Goal: Task Accomplishment & Management: Manage account settings

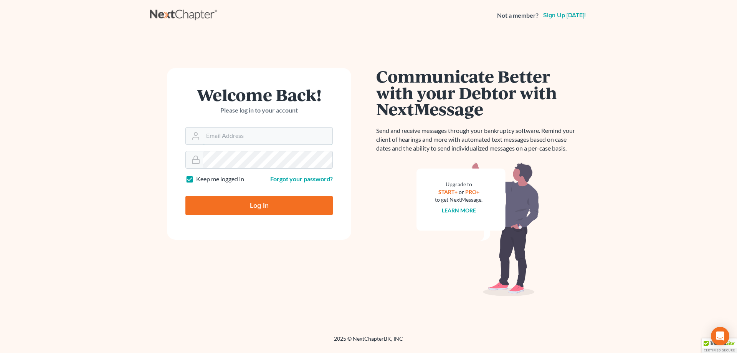
type input "[EMAIL_ADDRESS][DOMAIN_NAME]"
click at [303, 198] on input "Log In" at bounding box center [258, 205] width 147 height 19
type input "Thinking..."
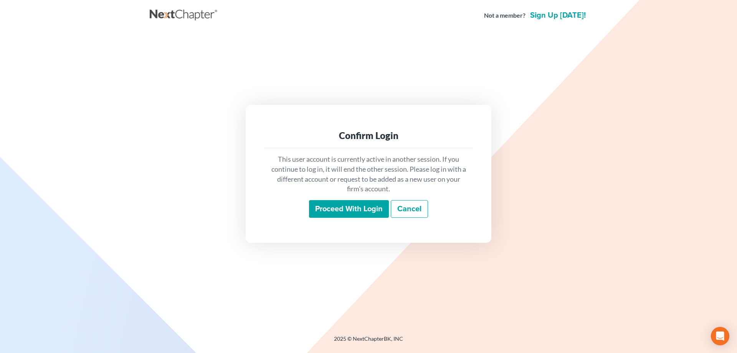
click at [323, 212] on input "Proceed with login" at bounding box center [349, 209] width 80 height 18
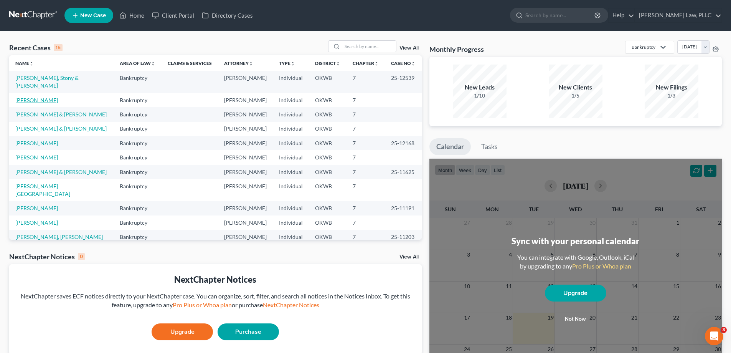
click at [38, 97] on link "[PERSON_NAME]" at bounding box center [36, 100] width 43 height 7
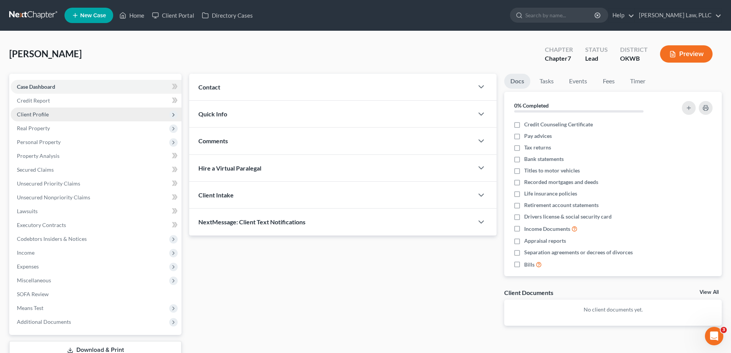
click at [53, 117] on span "Client Profile" at bounding box center [96, 114] width 171 height 14
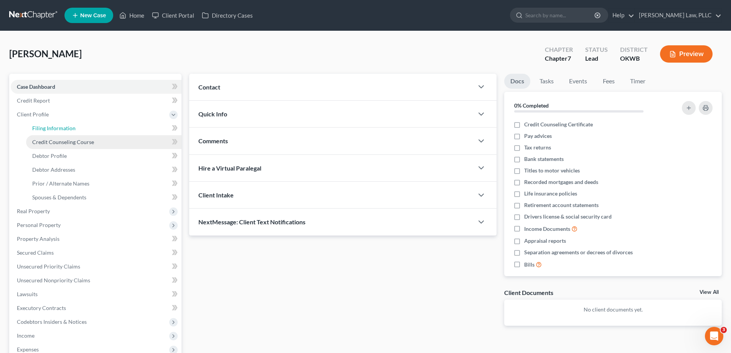
drag, startPoint x: 68, startPoint y: 128, endPoint x: 68, endPoint y: 141, distance: 12.7
click at [69, 129] on span "Filing Information" at bounding box center [53, 128] width 43 height 7
select select "1"
select select "0"
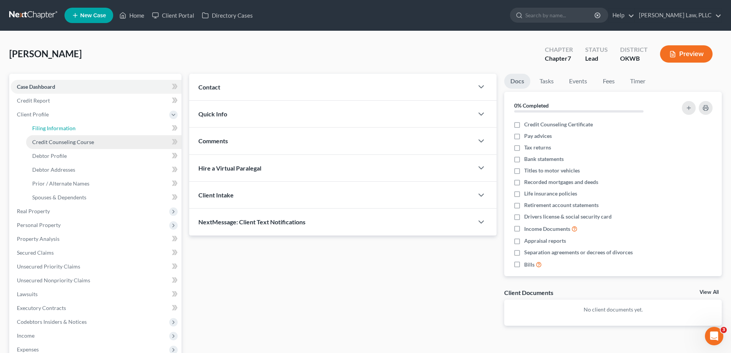
select select "37"
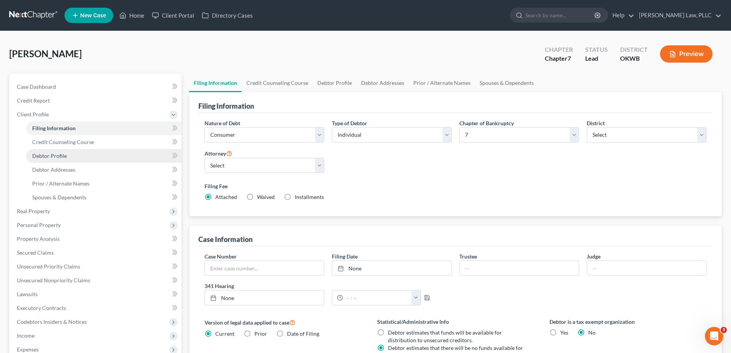
click at [59, 152] on span "Debtor Profile" at bounding box center [49, 155] width 35 height 7
select select "0"
select select "1"
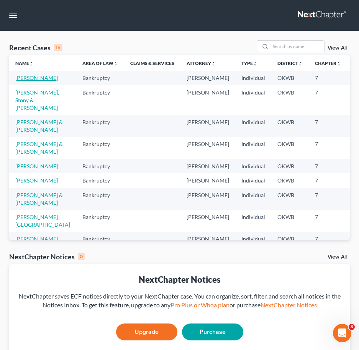
click at [20, 81] on link "[PERSON_NAME]" at bounding box center [36, 77] width 43 height 7
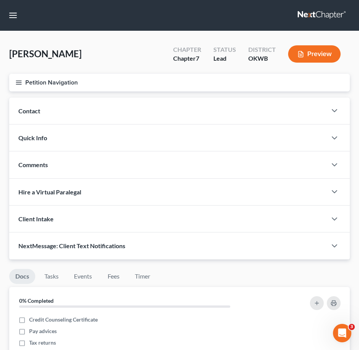
click at [82, 83] on button "Petition Navigation" at bounding box center [179, 83] width 341 height 18
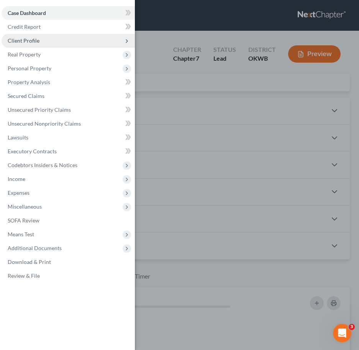
click at [40, 41] on span "Client Profile" at bounding box center [69, 41] width 134 height 14
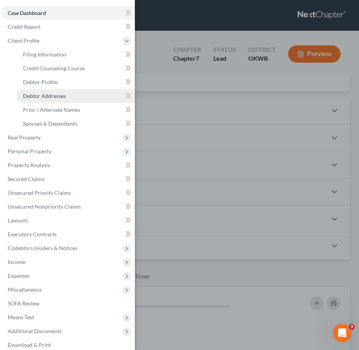
click at [48, 93] on span "Debtor Addresses" at bounding box center [44, 95] width 43 height 7
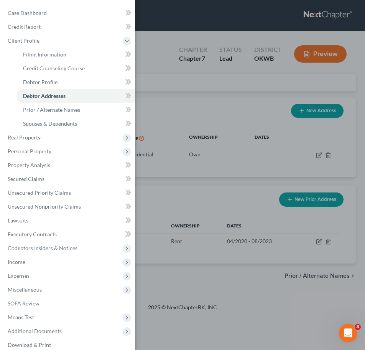
click at [219, 91] on div "Case Dashboard Payments Invoices Payments Payments Credit Report Client Profile" at bounding box center [182, 175] width 365 height 350
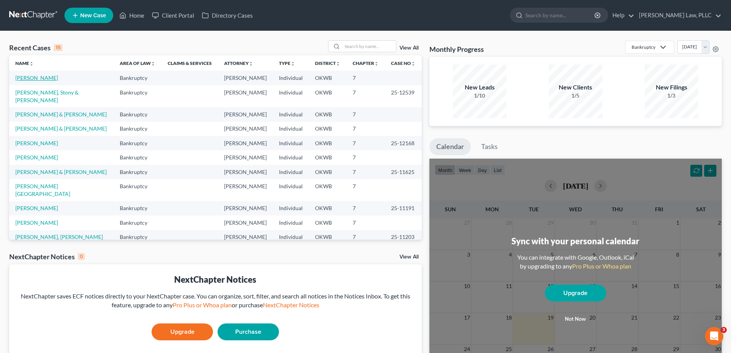
click at [49, 78] on link "[PERSON_NAME]" at bounding box center [36, 77] width 43 height 7
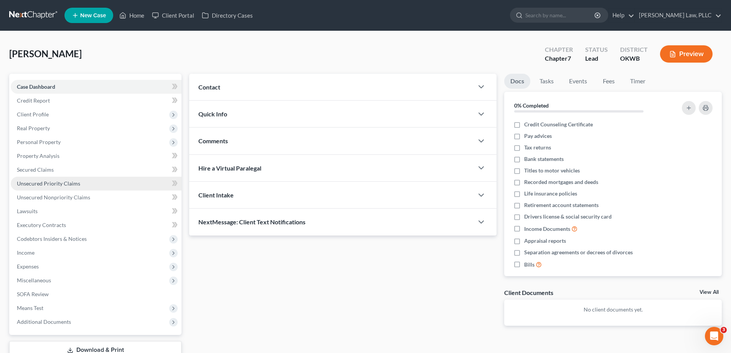
click at [63, 182] on span "Unsecured Priority Claims" at bounding box center [48, 183] width 63 height 7
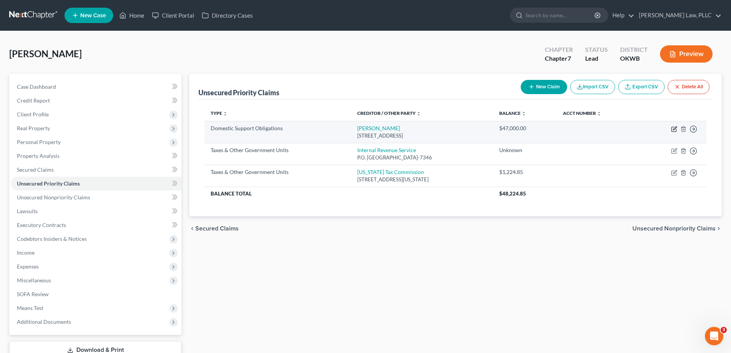
click at [673, 126] on icon "button" at bounding box center [674, 129] width 6 height 6
select select "37"
select select "0"
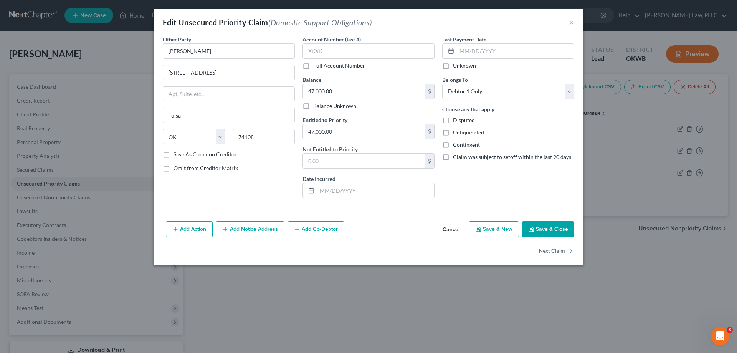
click at [456, 225] on button "Cancel" at bounding box center [450, 229] width 29 height 15
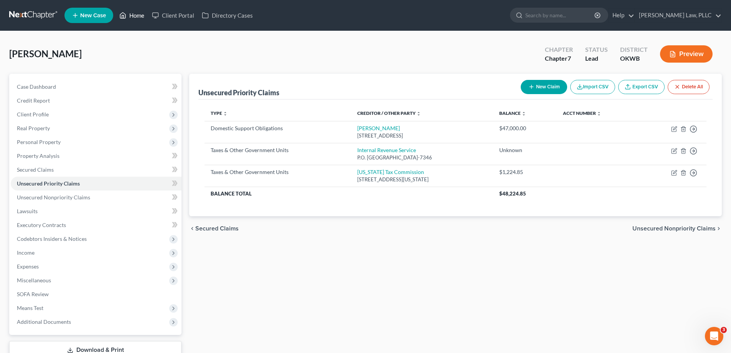
click at [135, 14] on link "Home" at bounding box center [131, 15] width 33 height 14
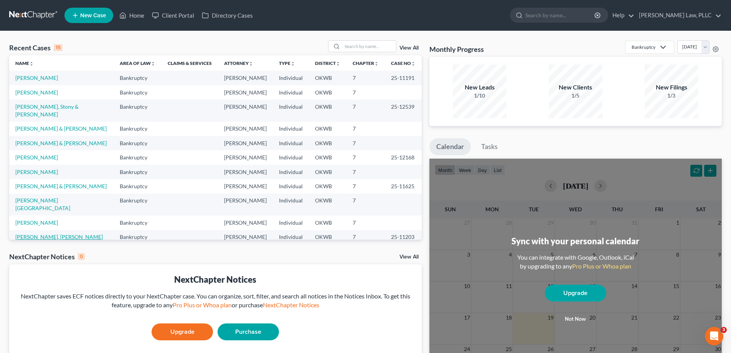
click at [57, 233] on link "[PERSON_NAME], [PERSON_NAME]" at bounding box center [58, 236] width 87 height 7
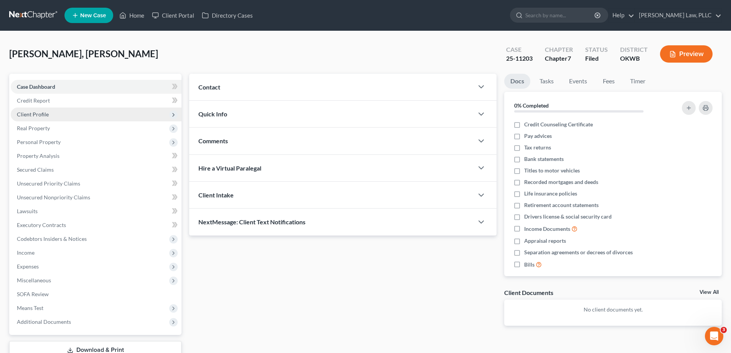
click at [37, 115] on span "Client Profile" at bounding box center [33, 114] width 32 height 7
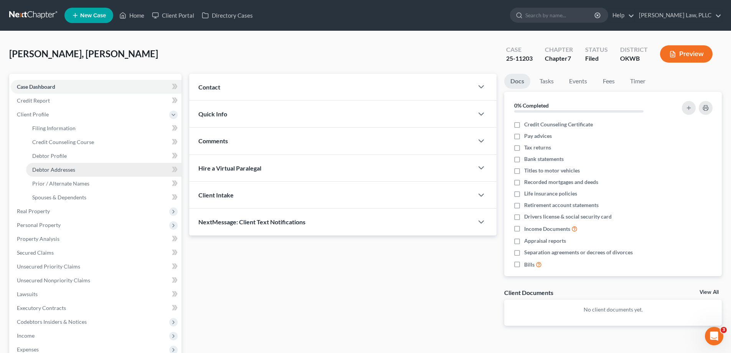
click at [55, 172] on span "Debtor Addresses" at bounding box center [53, 169] width 43 height 7
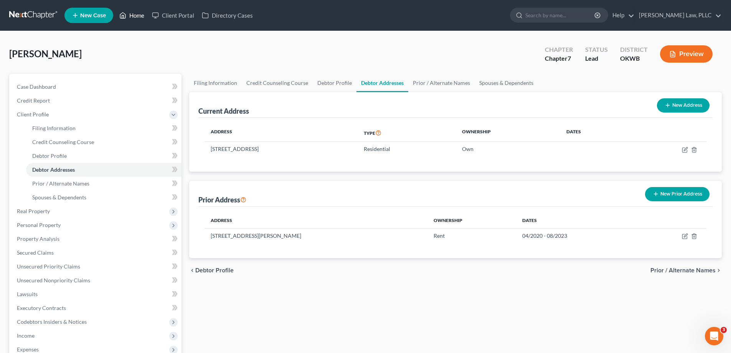
click at [139, 17] on link "Home" at bounding box center [131, 15] width 33 height 14
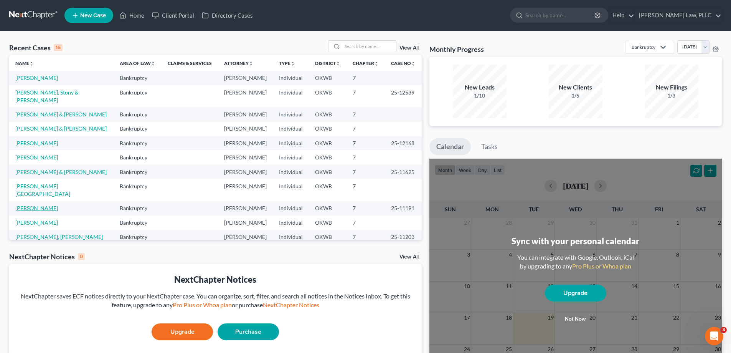
click at [48, 204] on link "[PERSON_NAME]" at bounding box center [36, 207] width 43 height 7
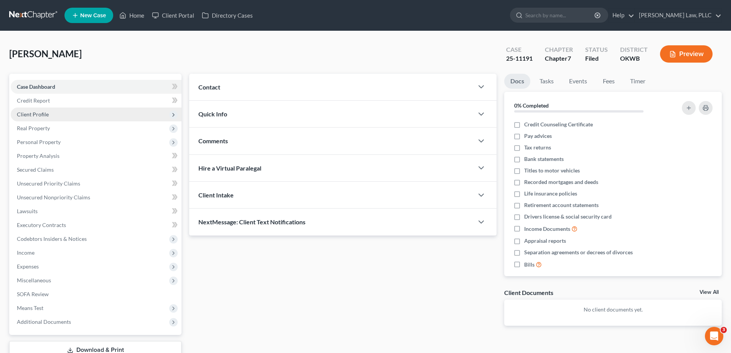
click at [59, 119] on span "Client Profile" at bounding box center [96, 114] width 171 height 14
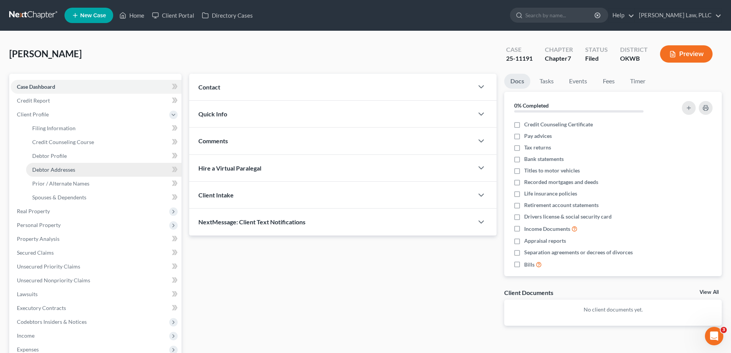
click at [55, 165] on link "Debtor Addresses" at bounding box center [103, 170] width 155 height 14
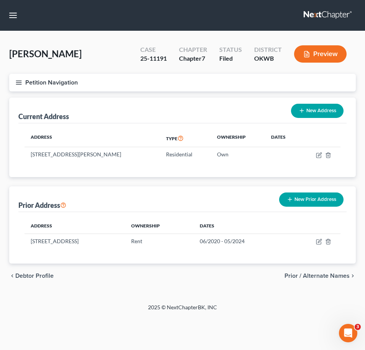
click at [17, 80] on icon "button" at bounding box center [18, 82] width 7 height 7
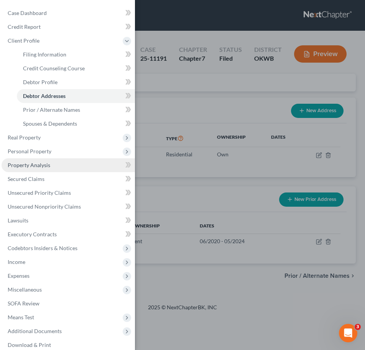
click at [43, 166] on span "Property Analysis" at bounding box center [29, 165] width 43 height 7
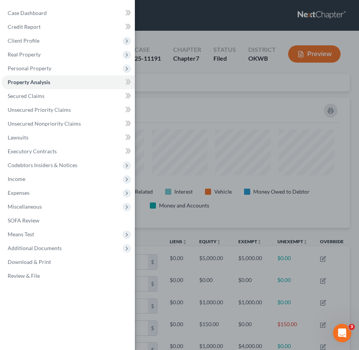
scroll to position [130, 341]
click at [226, 101] on div "Case Dashboard Payments Invoices Payments Payments Credit Report Client Profile" at bounding box center [179, 175] width 359 height 350
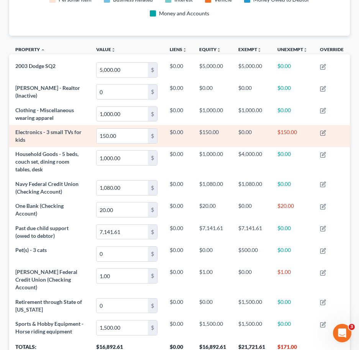
scroll to position [0, 0]
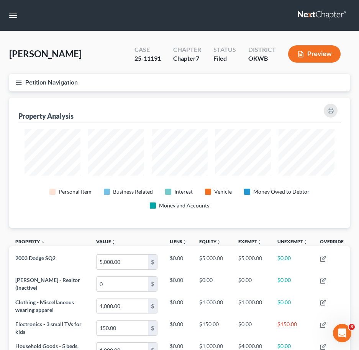
click at [20, 80] on icon "button" at bounding box center [18, 82] width 7 height 7
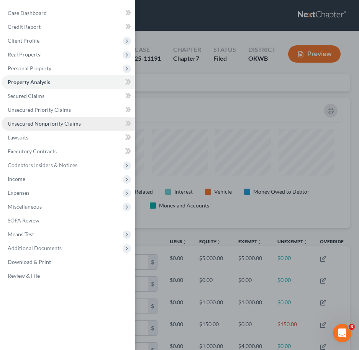
click at [38, 122] on span "Unsecured Nonpriority Claims" at bounding box center [44, 123] width 73 height 7
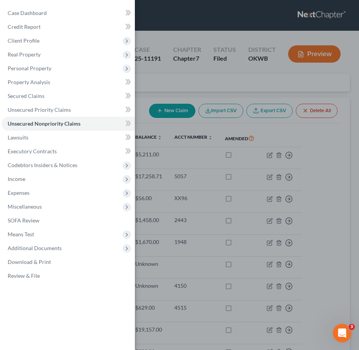
click at [158, 76] on div "Case Dashboard Payments Invoices Payments Payments Credit Report Client Profile" at bounding box center [179, 175] width 359 height 350
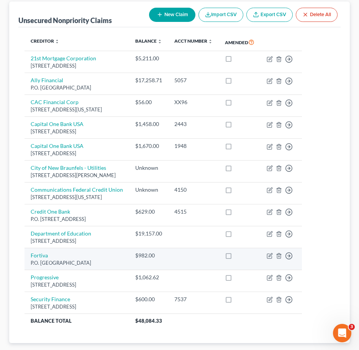
scroll to position [66, 0]
